Goal: Obtain resource: Obtain resource

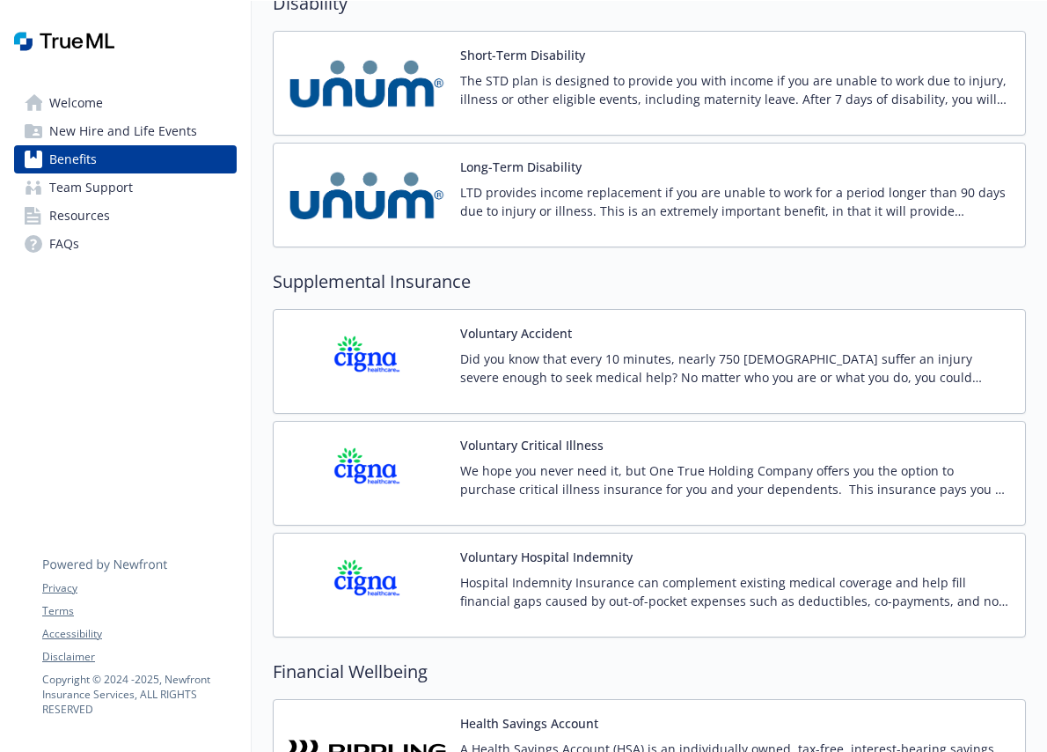
scroll to position [2642, 0]
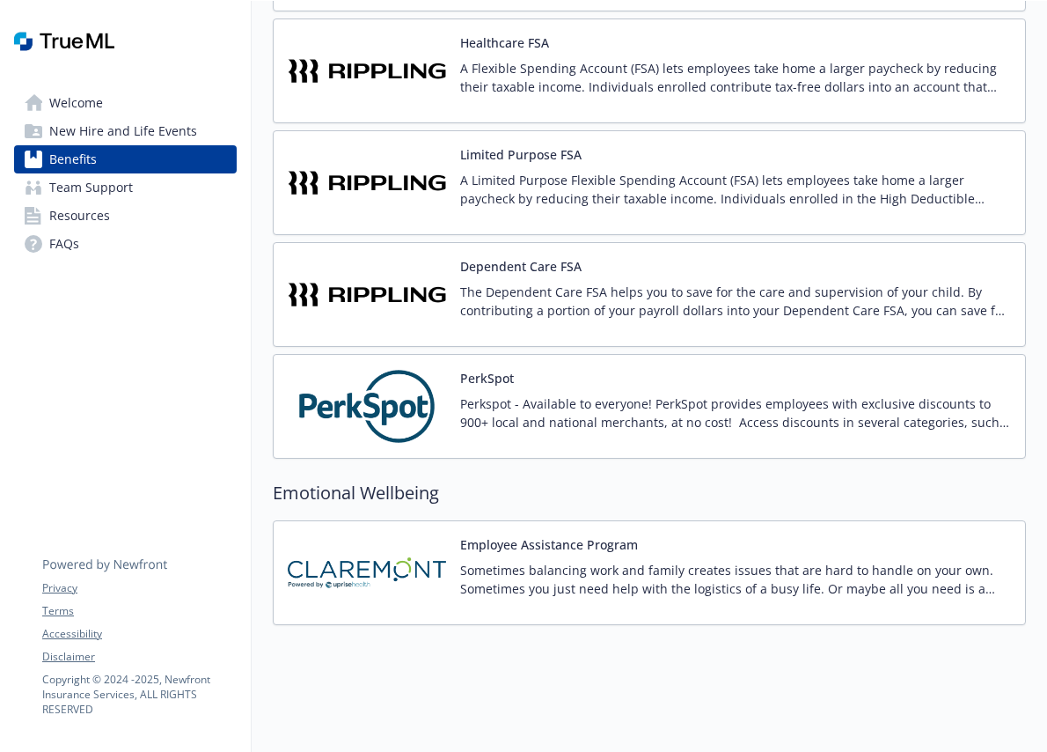
click at [473, 379] on div "PerkSpot Perkspot - Available to everyone! PerkSpot provides employees with exc…" at bounding box center [735, 406] width 551 height 75
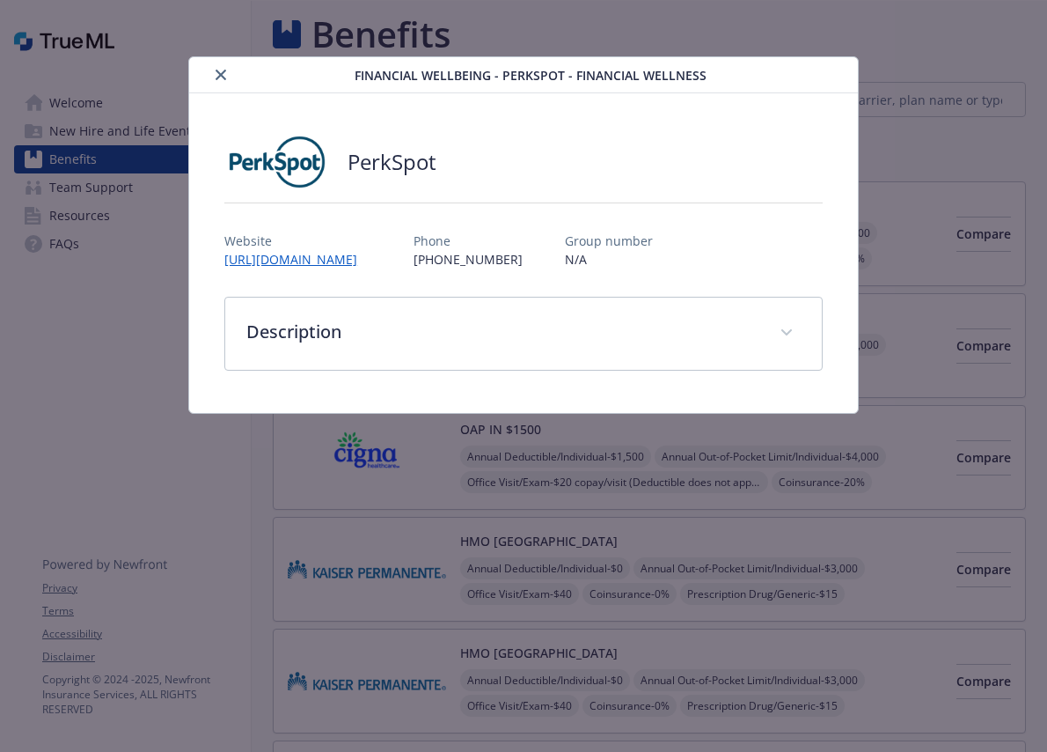
scroll to position [2642, 0]
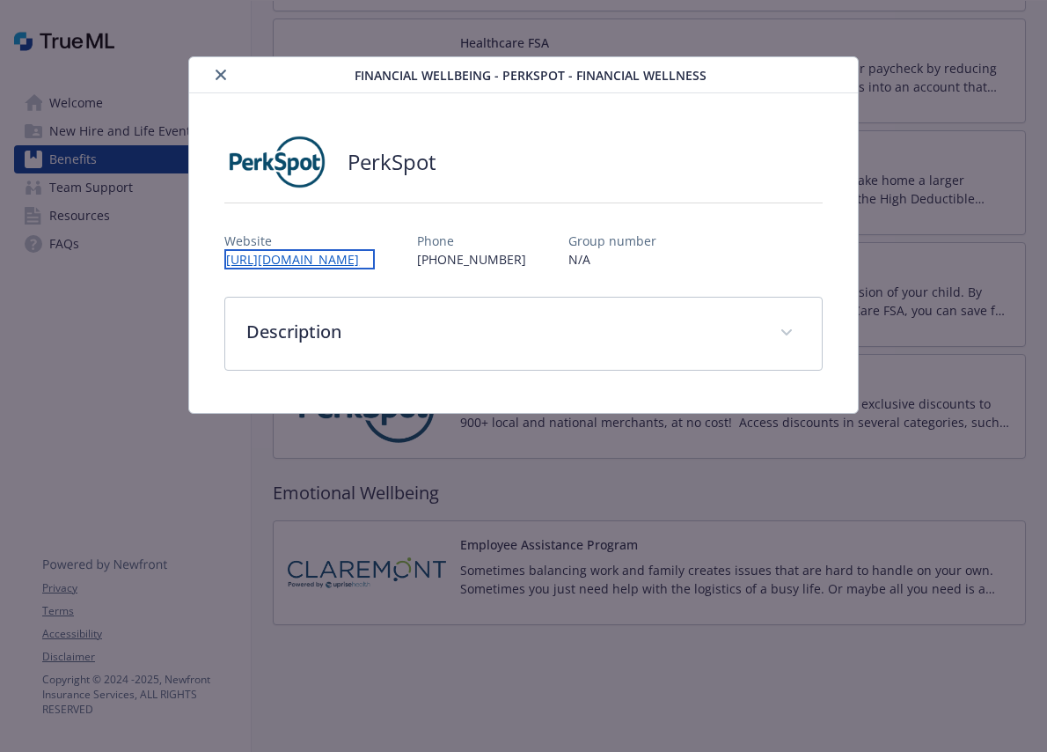
click at [344, 263] on link "[URL][DOMAIN_NAME]" at bounding box center [299, 259] width 151 height 20
